Goal: Transaction & Acquisition: Purchase product/service

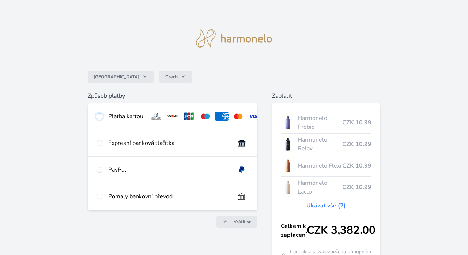
click at [101, 117] on input "radio" at bounding box center [100, 116] width 6 height 6
radio input "true"
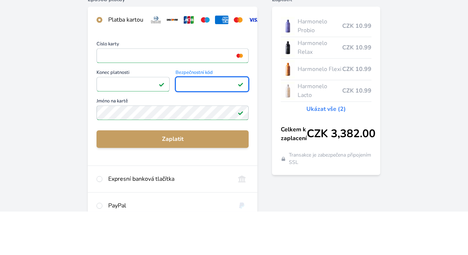
scroll to position [57, 0]
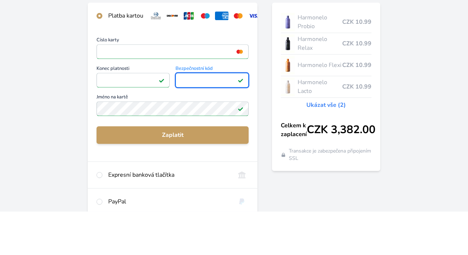
click at [196, 180] on span "Zaplatit" at bounding box center [172, 178] width 141 height 9
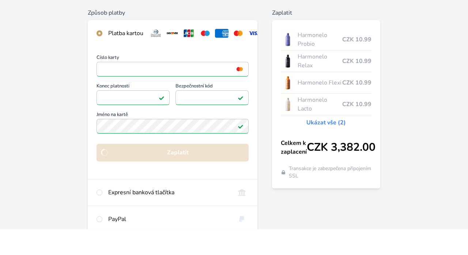
scroll to position [57, 0]
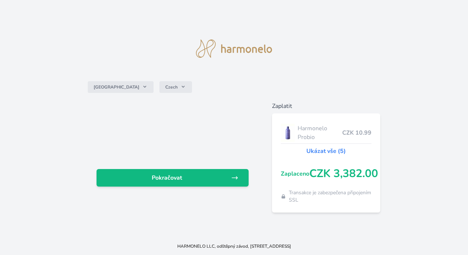
click at [230, 182] on span "Pokračovat" at bounding box center [166, 177] width 129 height 9
